Goal: Information Seeking & Learning: Check status

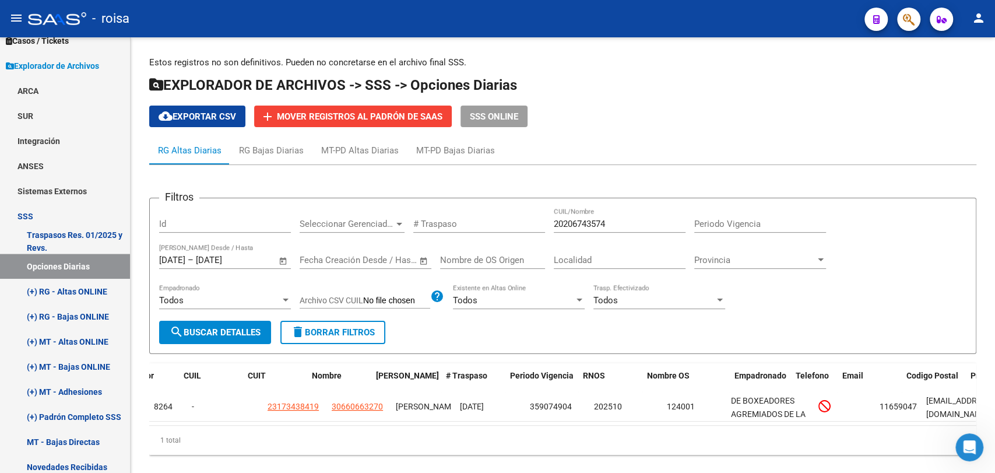
scroll to position [0, 84]
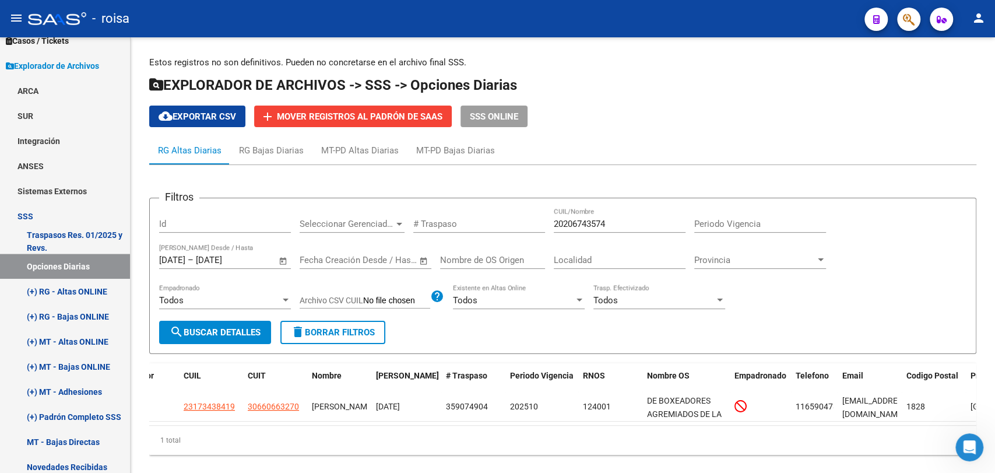
click at [904, 20] on icon "button" at bounding box center [909, 19] width 12 height 13
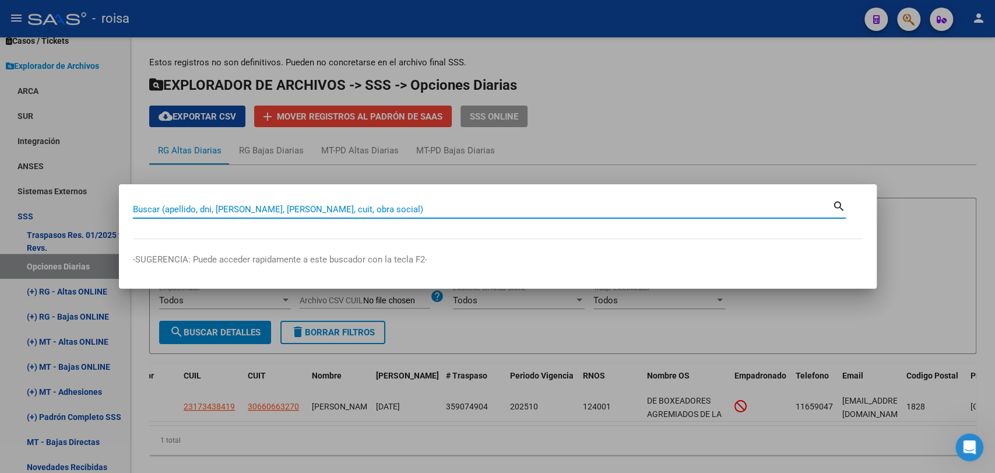
paste input "20223222464"
type input "20223222464"
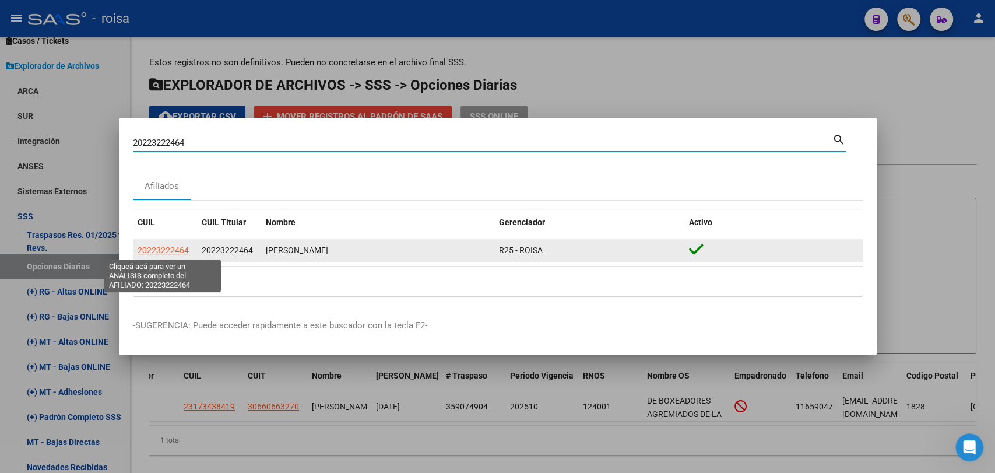
click at [160, 254] on span "20223222464" at bounding box center [163, 249] width 51 height 9
type textarea "20223222464"
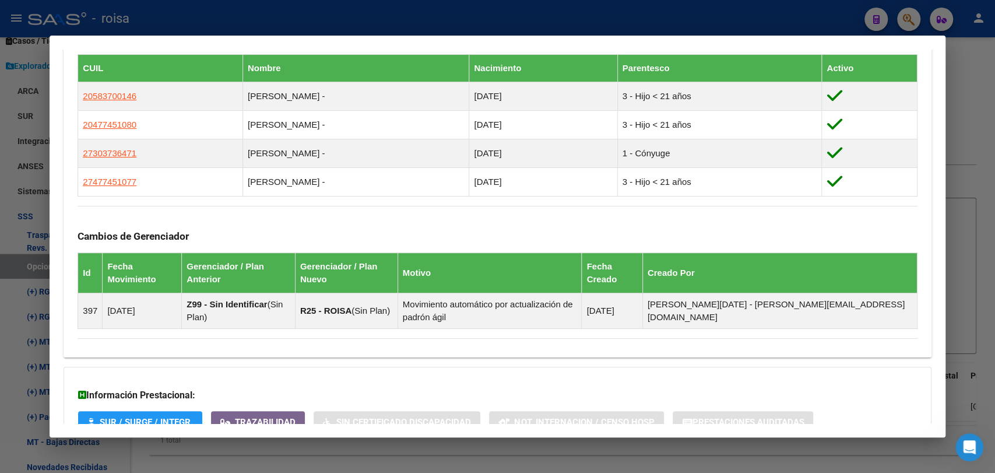
scroll to position [733, 0]
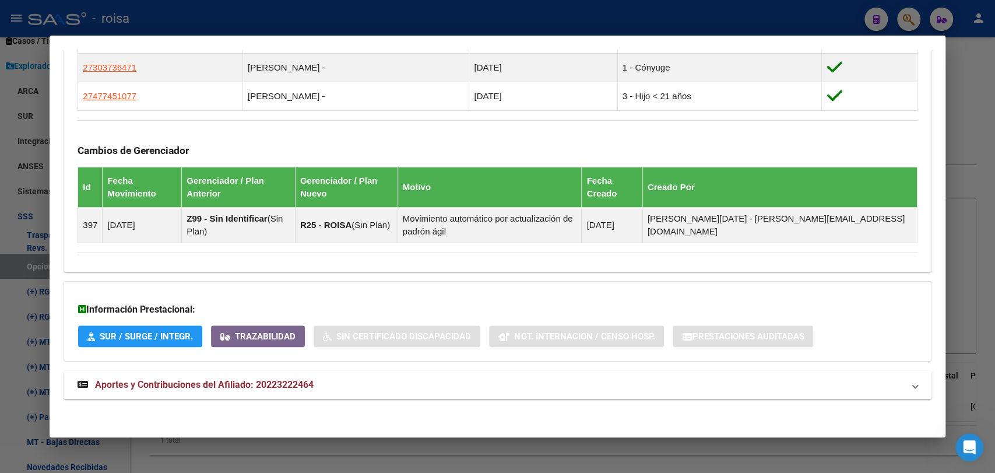
click at [249, 388] on strong "Aportes y Contribuciones del Afiliado: 20223222464" at bounding box center [196, 385] width 236 height 14
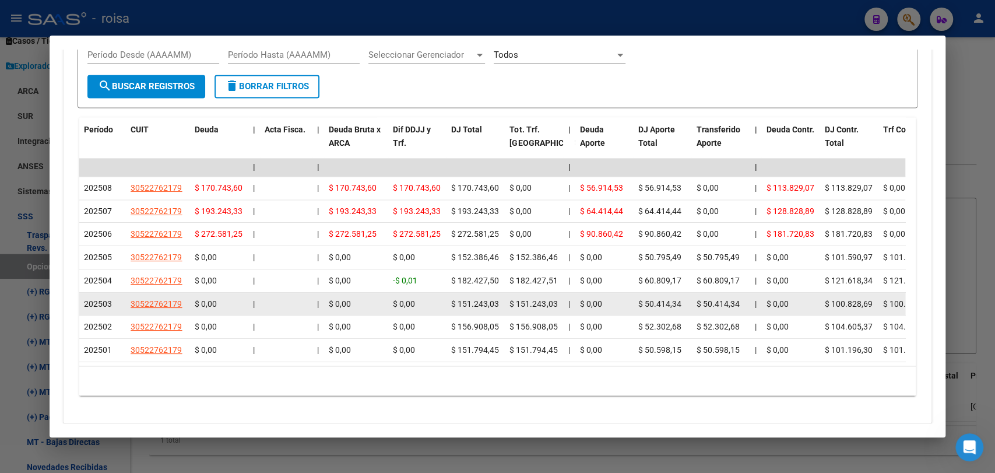
scroll to position [1258, 0]
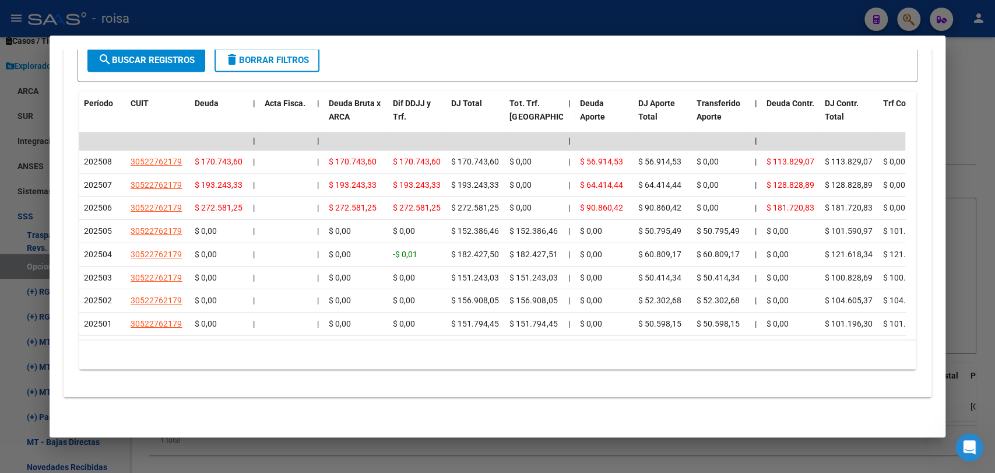
click at [957, 156] on div at bounding box center [497, 236] width 995 height 473
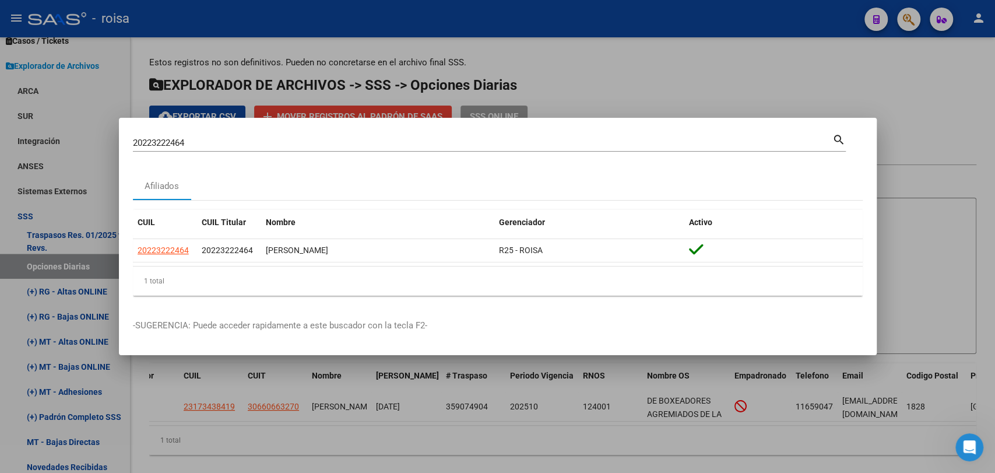
click at [647, 65] on div at bounding box center [497, 236] width 995 height 473
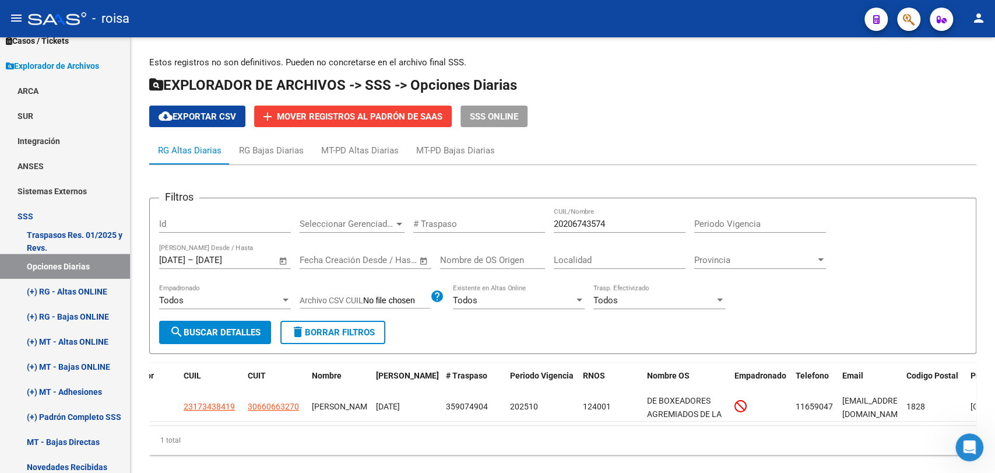
click at [897, 20] on button "button" at bounding box center [908, 19] width 23 height 23
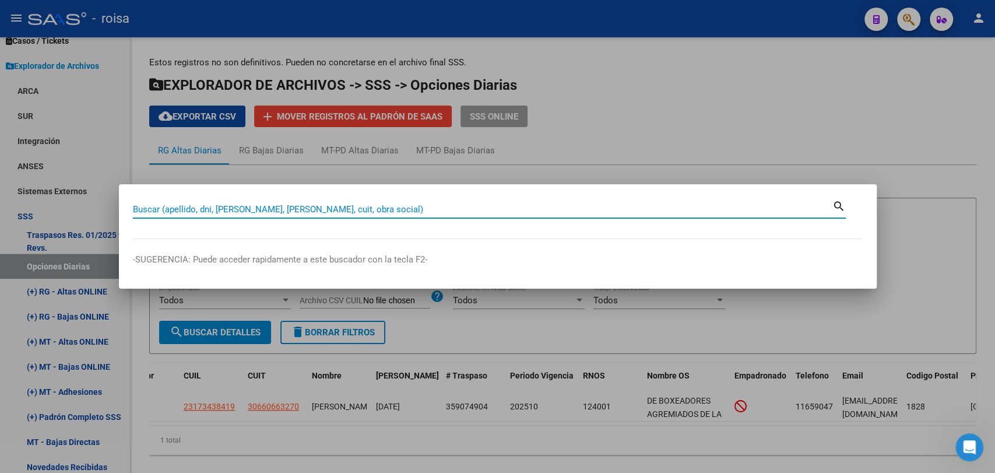
paste input "16900304"
type input "16900304"
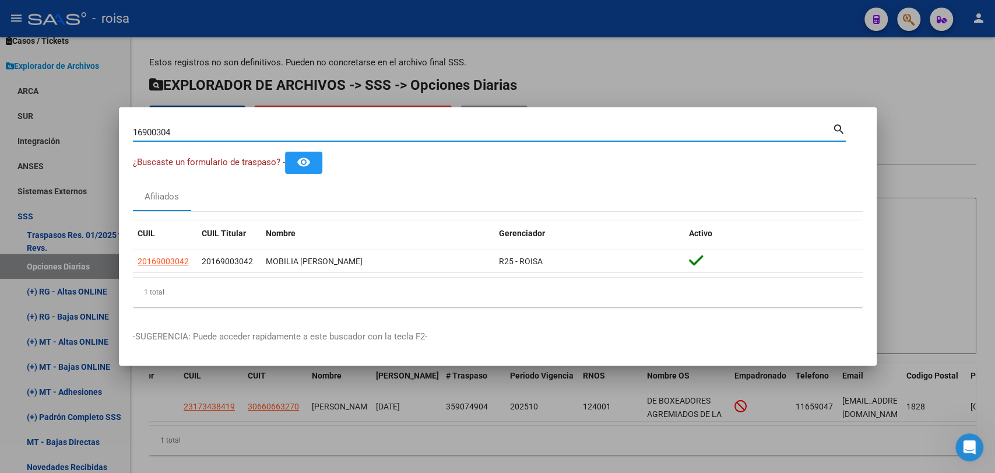
click at [145, 128] on input "16900304" at bounding box center [482, 132] width 699 height 10
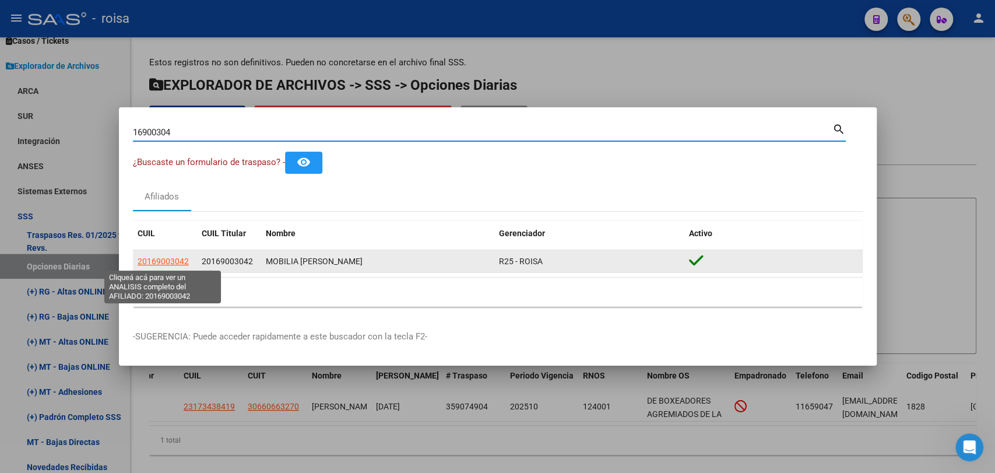
click at [157, 262] on span "20169003042" at bounding box center [163, 260] width 51 height 9
type textarea "20169003042"
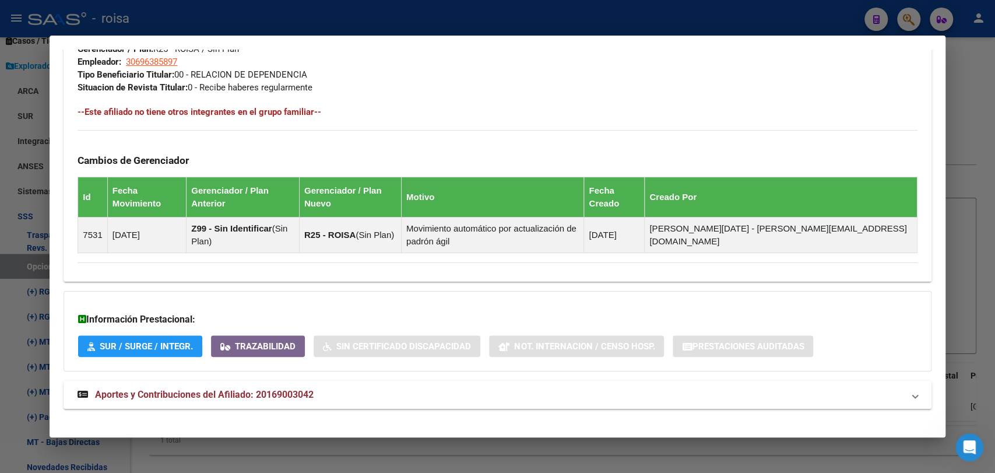
scroll to position [610, 0]
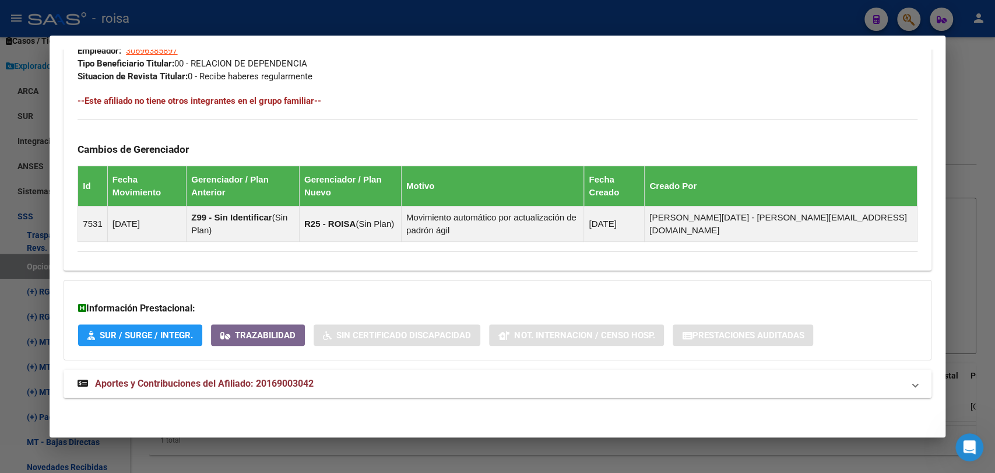
click at [287, 387] on span "Aportes y Contribuciones del Afiliado: 20169003042" at bounding box center [204, 383] width 219 height 11
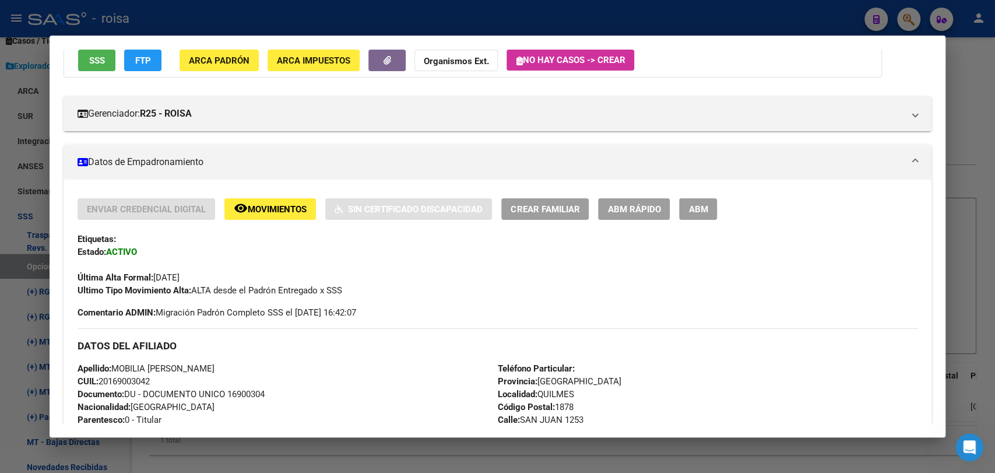
scroll to position [0, 0]
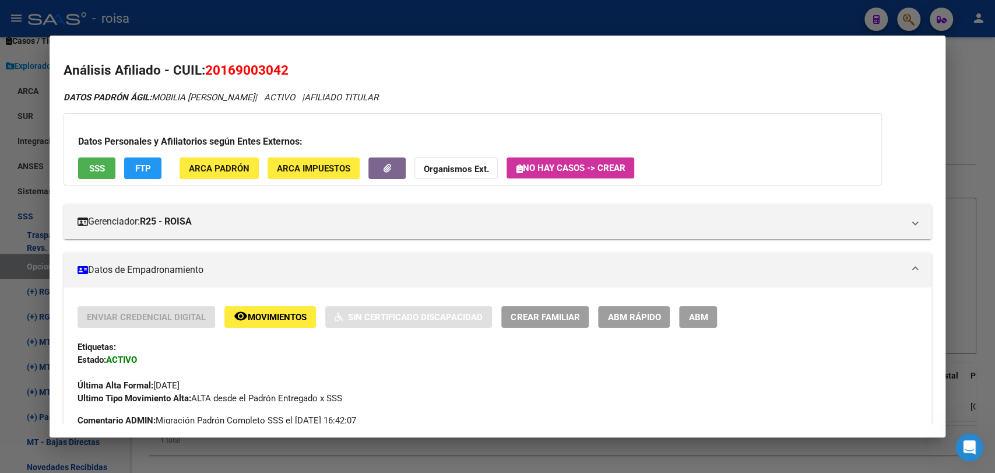
drag, startPoint x: 224, startPoint y: 69, endPoint x: 281, endPoint y: 69, distance: 57.7
click at [281, 69] on span "20169003042" at bounding box center [246, 69] width 83 height 15
copy span "16900304"
